Goal: Check status: Check status

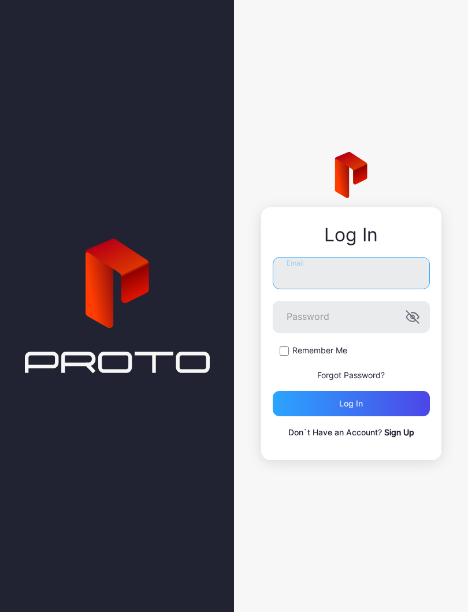
click at [355, 272] on input "Email" at bounding box center [351, 273] width 157 height 32
type input "**********"
click at [351, 404] on button "Log in" at bounding box center [351, 403] width 157 height 25
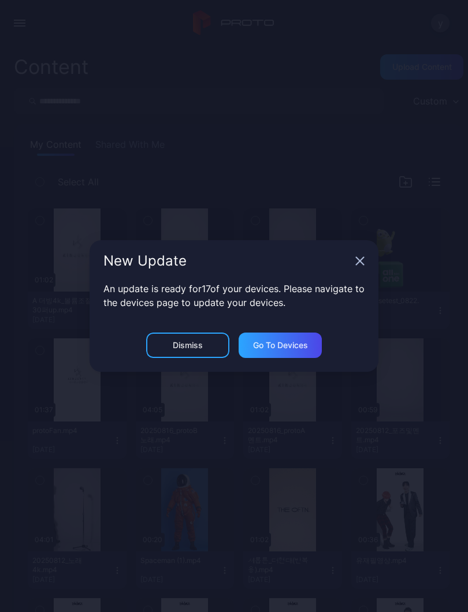
click at [362, 259] on icon "button" at bounding box center [359, 261] width 9 height 9
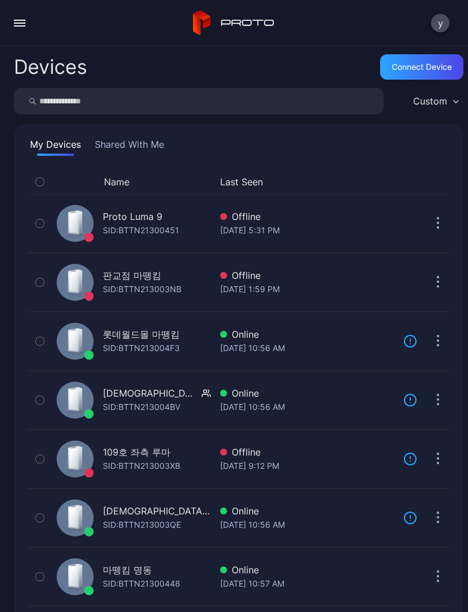
click at [16, 23] on div "button" at bounding box center [20, 23] width 12 height 1
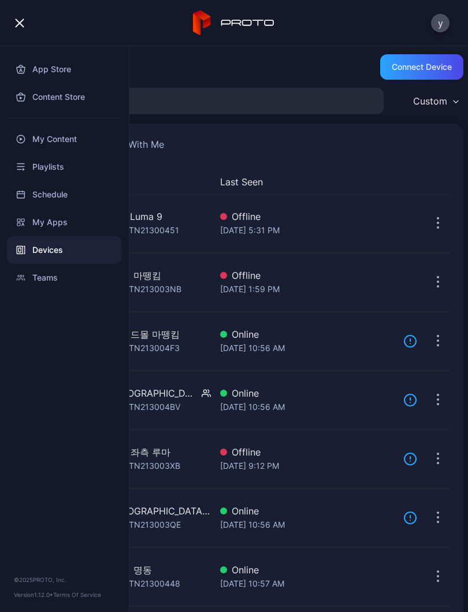
click at [22, 30] on button "button" at bounding box center [19, 23] width 23 height 23
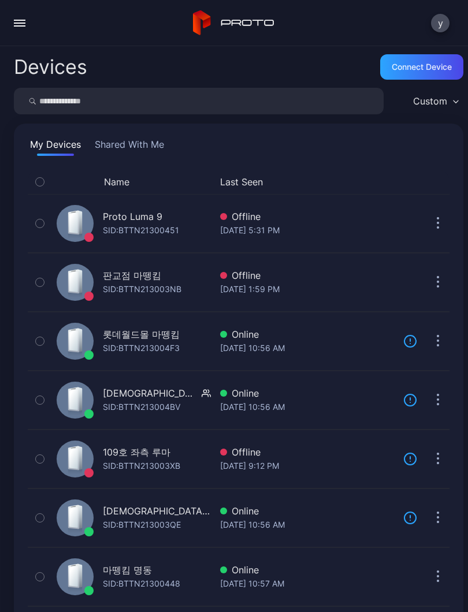
click at [164, 579] on div "SID: BTTN21300448" at bounding box center [141, 584] width 77 height 14
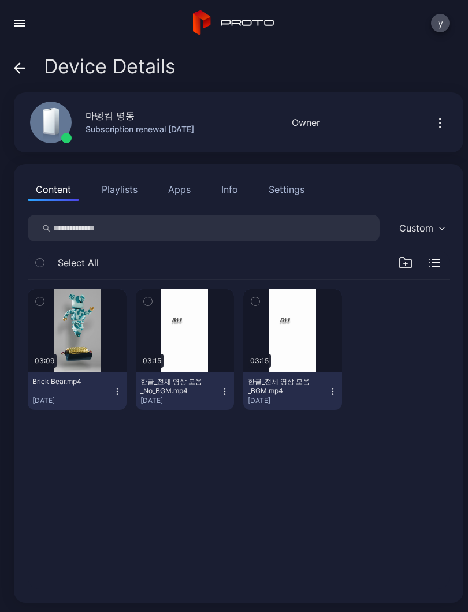
click at [173, 389] on div "한글_전체 영상 모음_No_BGM.mp4" at bounding box center [172, 386] width 64 height 18
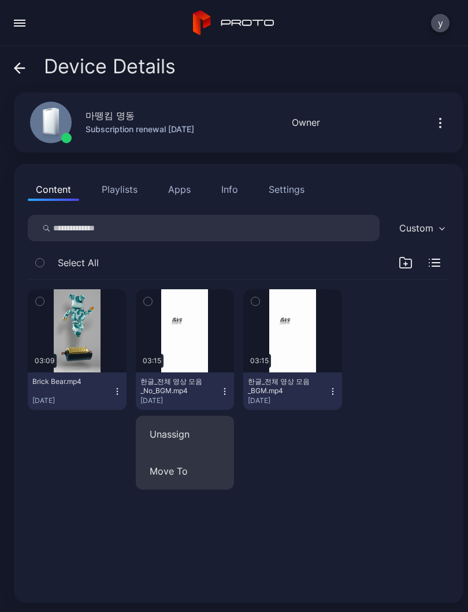
click at [165, 291] on button "button" at bounding box center [185, 330] width 99 height 83
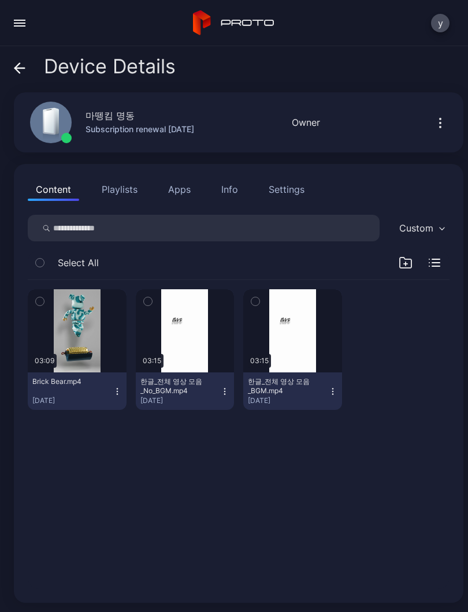
click at [0, 0] on div "button" at bounding box center [0, 0] width 0 height 0
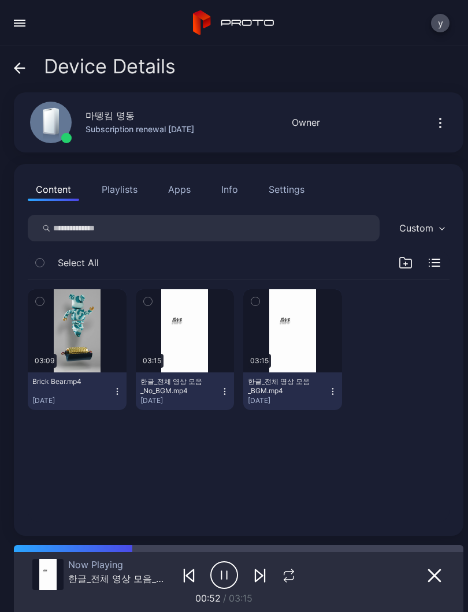
click at [5, 69] on div "Device Details 마뗑킴 명동 Subscription renewal [DATE] Online Last Seen [DATE] 10:58…" at bounding box center [234, 329] width 468 height 566
click at [287, 582] on icon "button" at bounding box center [288, 576] width 15 height 14
click at [285, 571] on icon "button" at bounding box center [288, 576] width 19 height 14
